Goal: Task Accomplishment & Management: Use online tool/utility

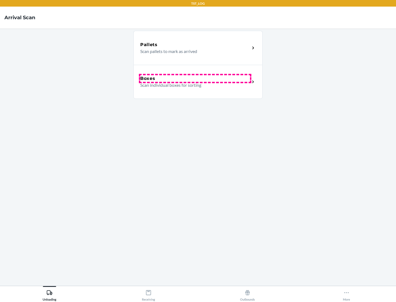
click at [195, 79] on div "Boxes" at bounding box center [195, 78] width 110 height 7
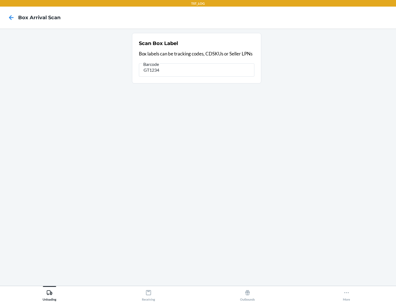
type input "GT1234"
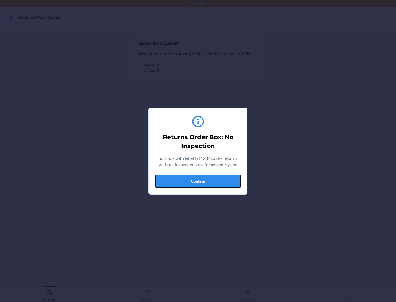
click at [198, 181] on button "Confirm" at bounding box center [197, 181] width 85 height 13
